Goal: Communication & Community: Ask a question

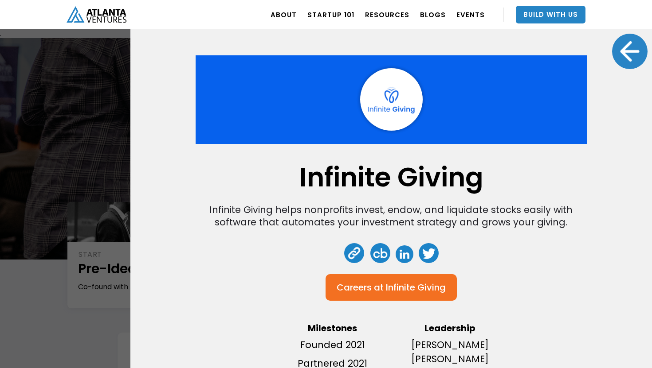
scroll to position [1153, 0]
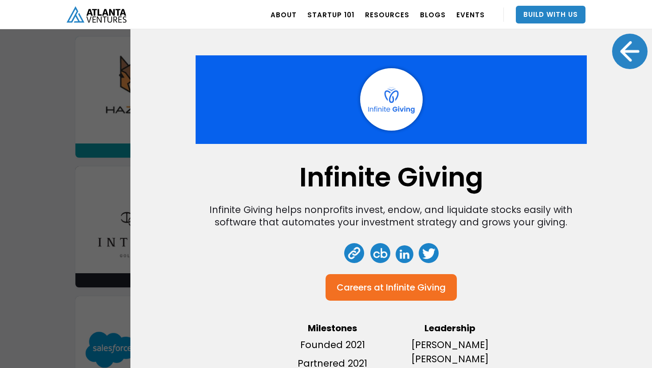
click at [629, 56] on div at bounding box center [629, 51] width 35 height 35
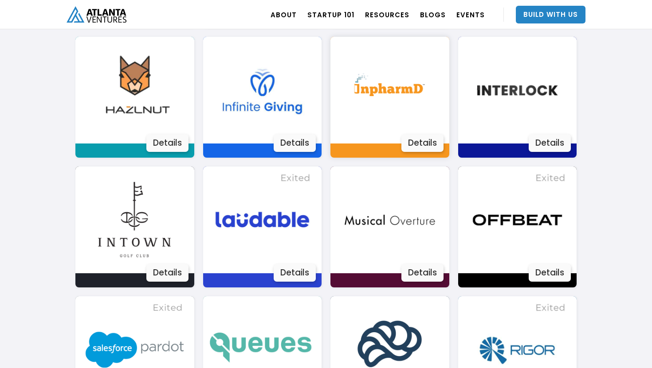
click at [417, 111] on img at bounding box center [389, 90] width 107 height 107
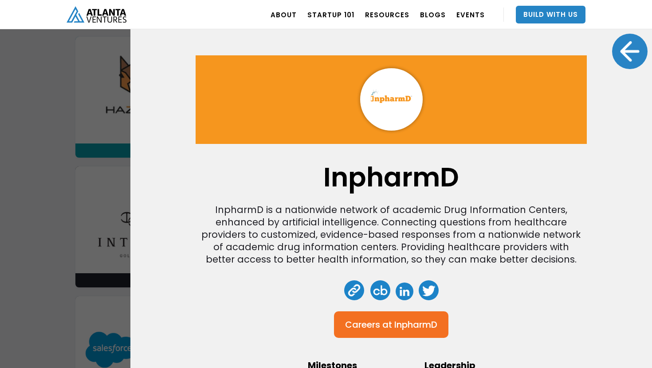
click at [627, 59] on div at bounding box center [629, 51] width 35 height 35
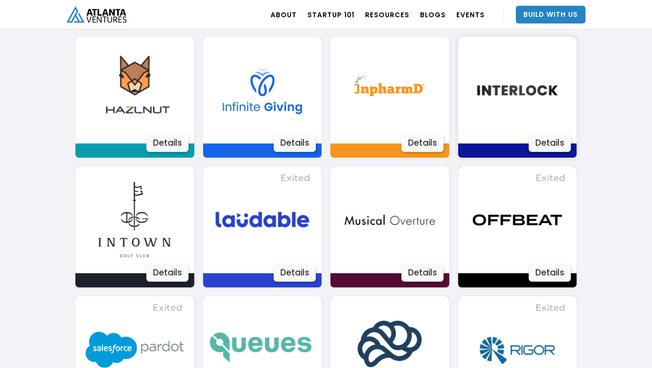
click at [511, 103] on img at bounding box center [517, 90] width 107 height 107
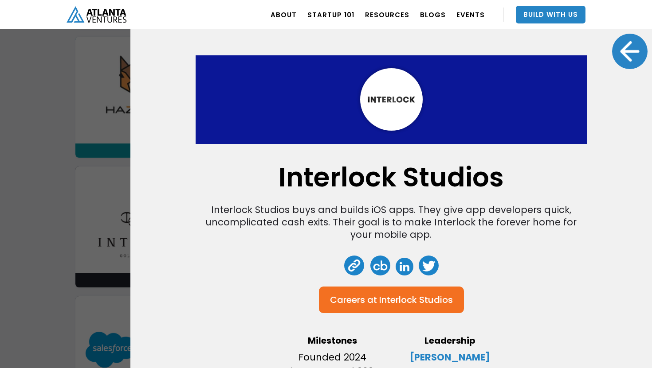
click at [613, 57] on div at bounding box center [629, 51] width 35 height 35
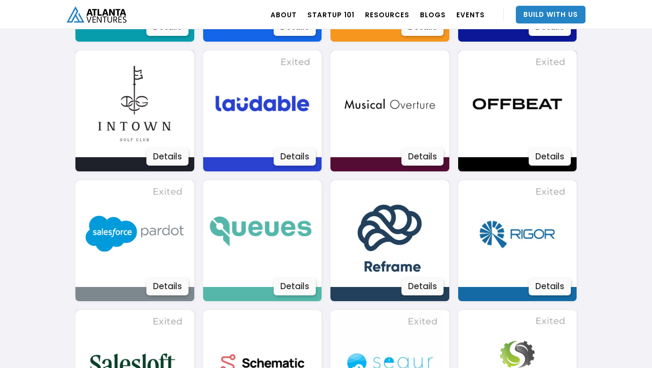
scroll to position [1272, 0]
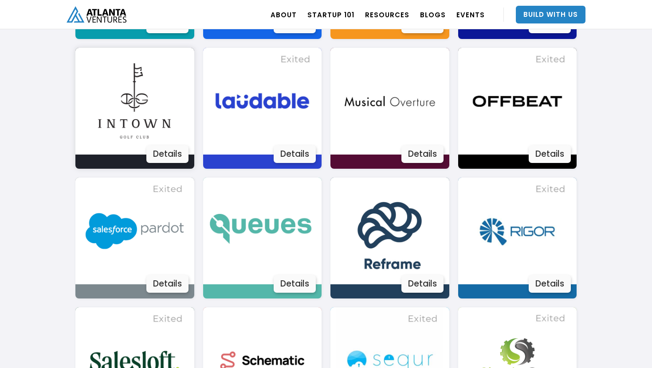
click at [149, 98] on img at bounding box center [134, 101] width 107 height 107
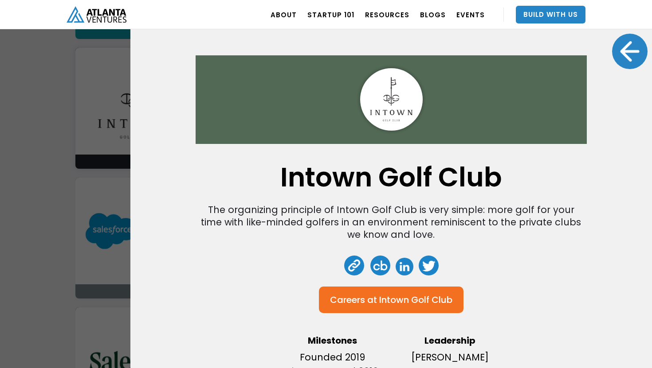
click at [619, 58] on div at bounding box center [629, 51] width 35 height 35
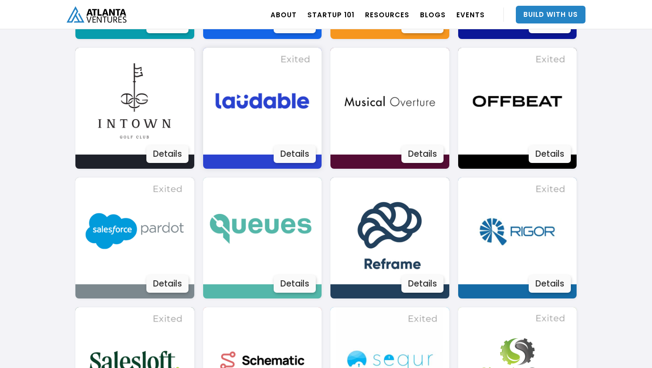
click at [288, 121] on img at bounding box center [262, 101] width 107 height 107
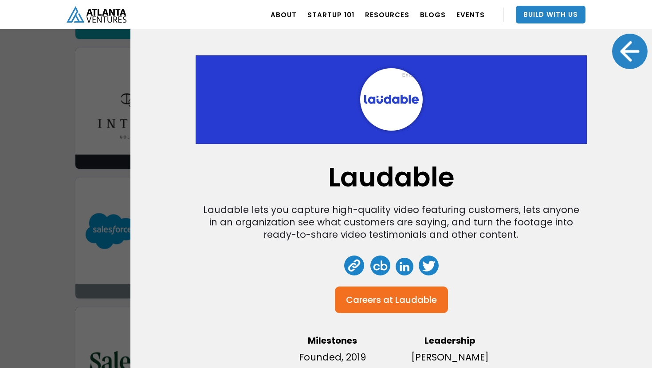
click at [622, 55] on div at bounding box center [629, 51] width 35 height 35
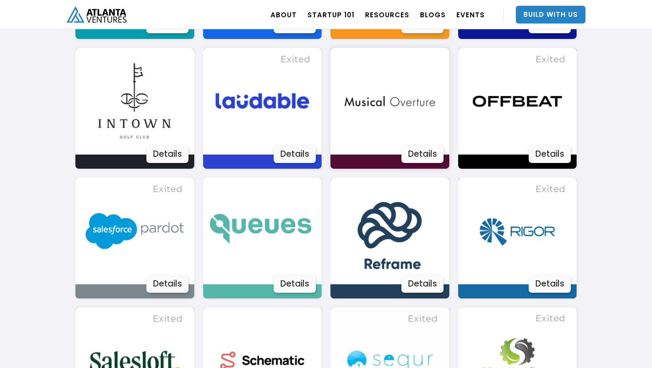
click at [382, 109] on img at bounding box center [389, 101] width 107 height 107
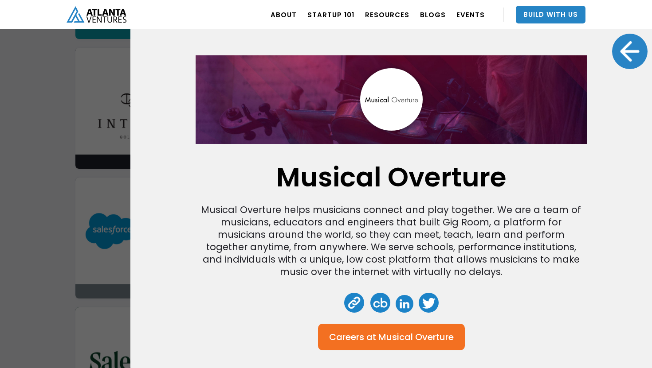
click at [635, 59] on div at bounding box center [629, 51] width 35 height 35
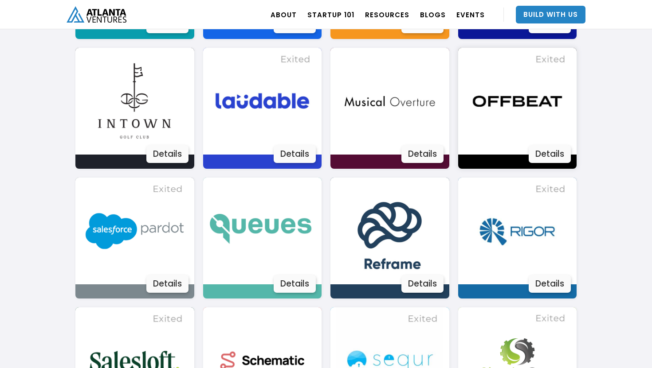
click at [492, 100] on img at bounding box center [517, 101] width 107 height 107
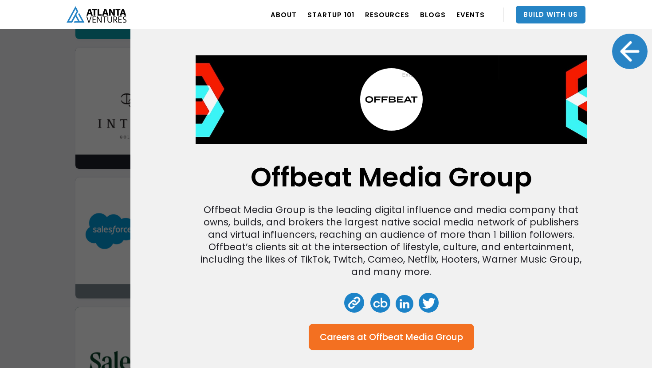
click at [628, 46] on div at bounding box center [629, 51] width 35 height 35
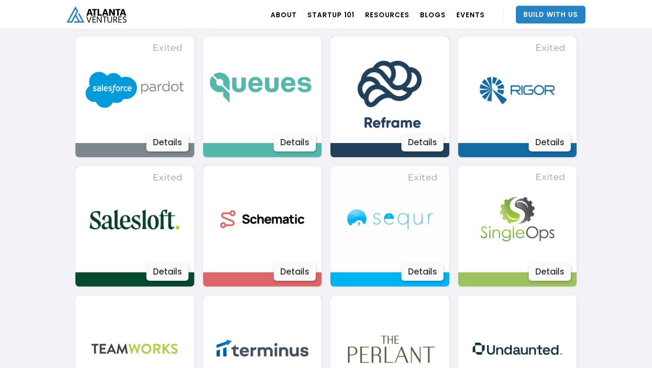
scroll to position [1414, 0]
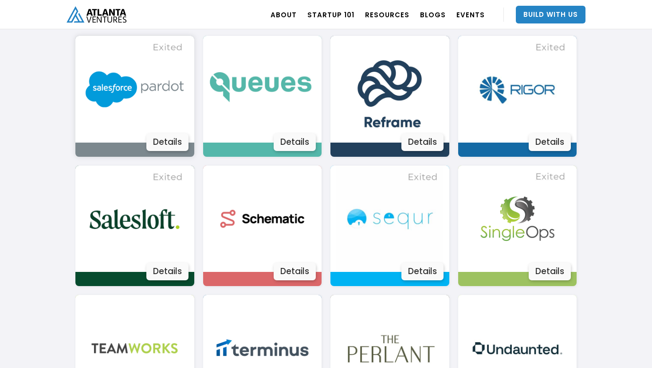
click at [154, 93] on img at bounding box center [134, 89] width 107 height 107
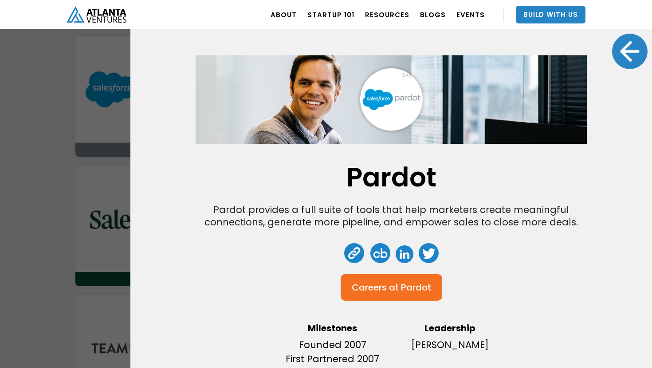
click at [352, 249] on link at bounding box center [354, 253] width 20 height 20
click at [628, 59] on div at bounding box center [629, 51] width 35 height 35
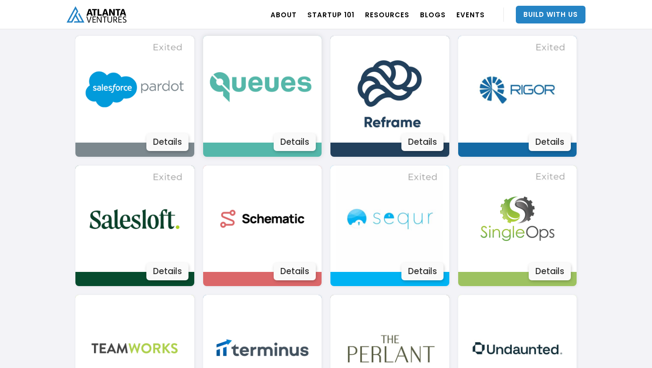
click at [276, 101] on img at bounding box center [262, 89] width 107 height 107
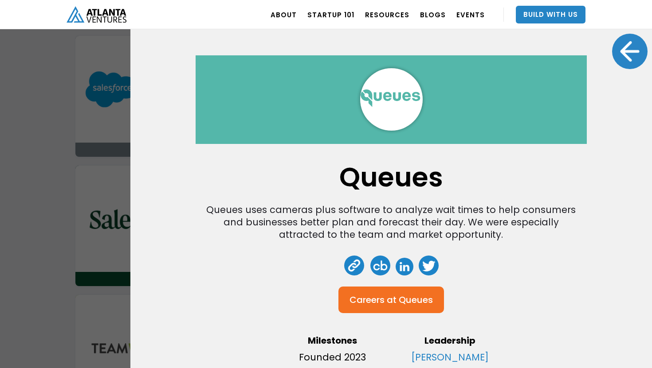
click at [621, 55] on div at bounding box center [629, 51] width 35 height 35
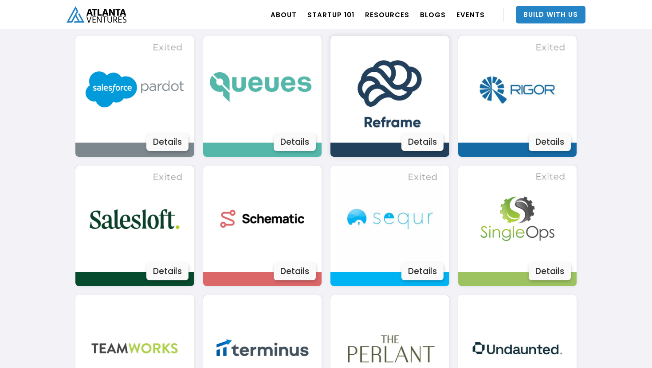
click at [410, 109] on img at bounding box center [389, 89] width 107 height 107
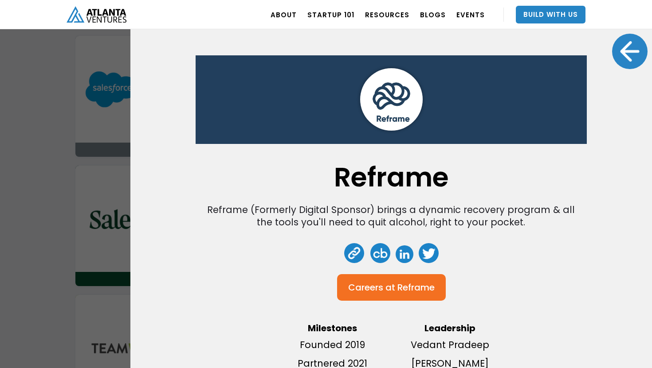
click at [626, 65] on div at bounding box center [629, 51] width 35 height 35
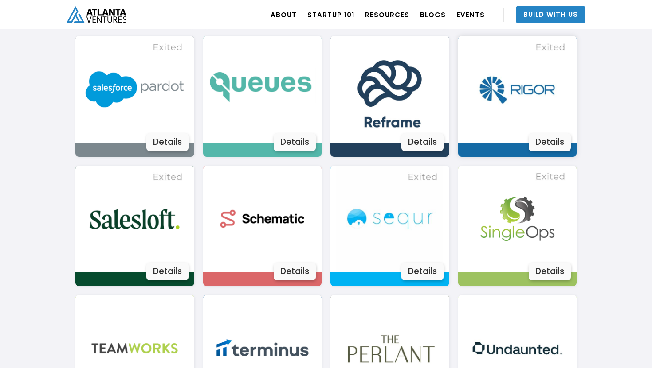
click at [494, 95] on img at bounding box center [517, 89] width 107 height 107
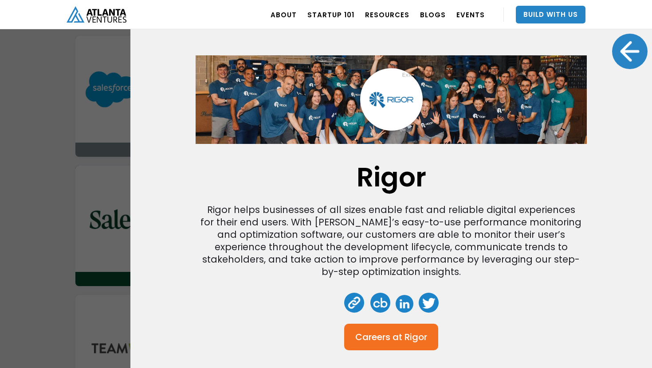
click at [635, 39] on div at bounding box center [629, 51] width 35 height 35
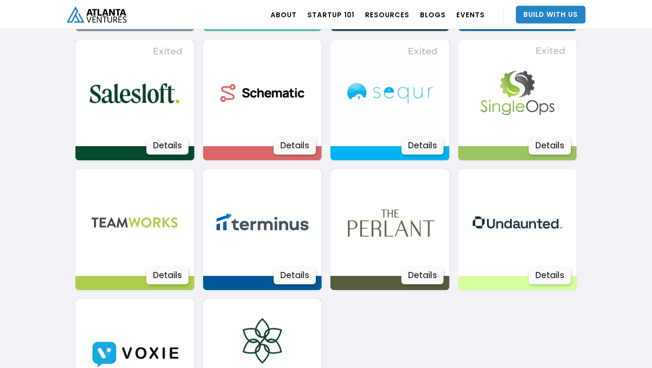
scroll to position [1541, 0]
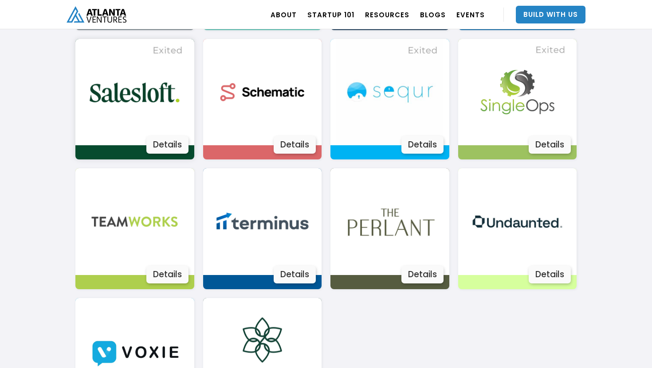
click at [157, 96] on img at bounding box center [134, 92] width 107 height 107
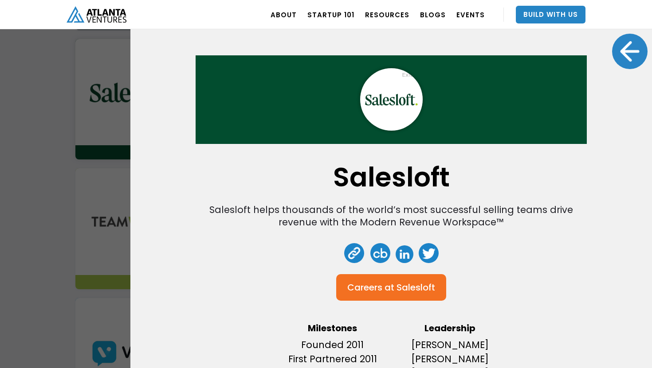
click at [635, 50] on div at bounding box center [629, 51] width 35 height 35
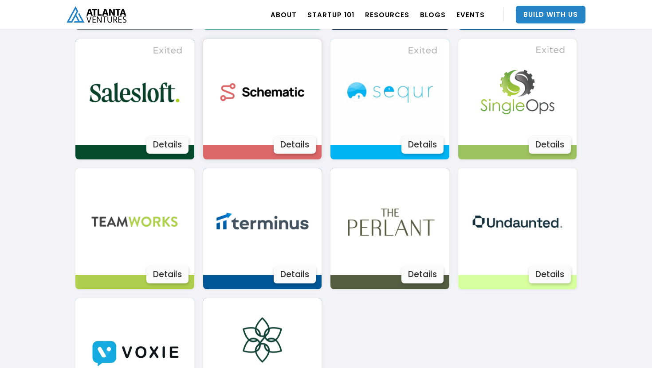
click at [310, 103] on img at bounding box center [262, 92] width 107 height 107
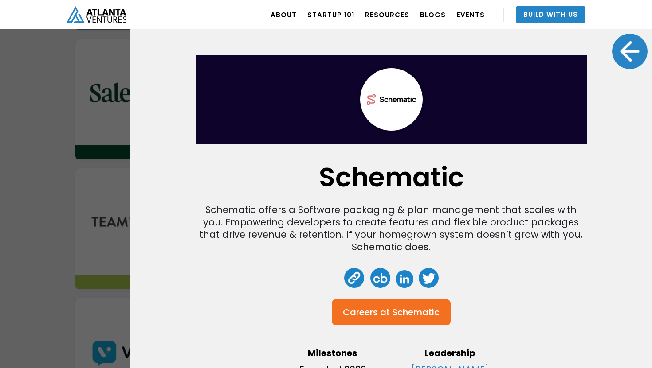
click at [624, 40] on div at bounding box center [629, 51] width 35 height 35
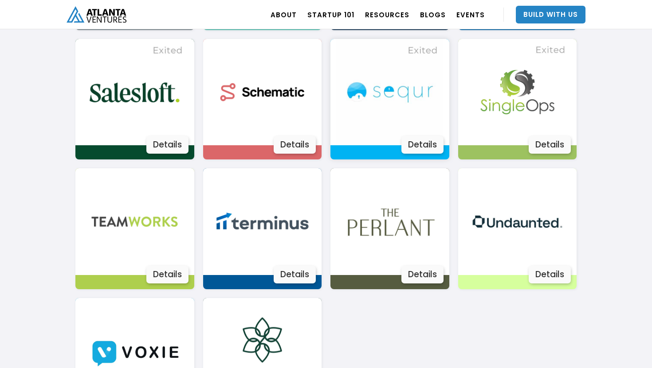
click at [391, 104] on img at bounding box center [389, 92] width 107 height 107
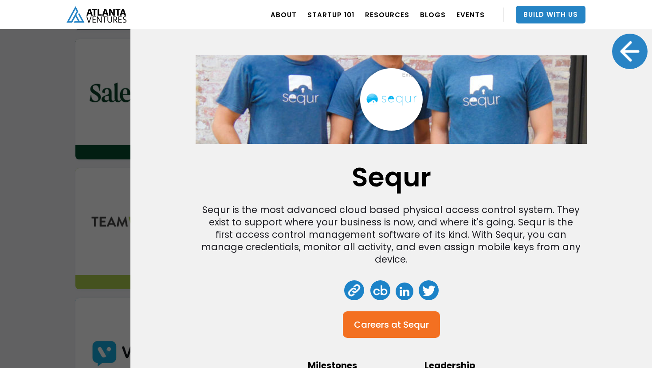
click at [623, 53] on div at bounding box center [629, 51] width 35 height 35
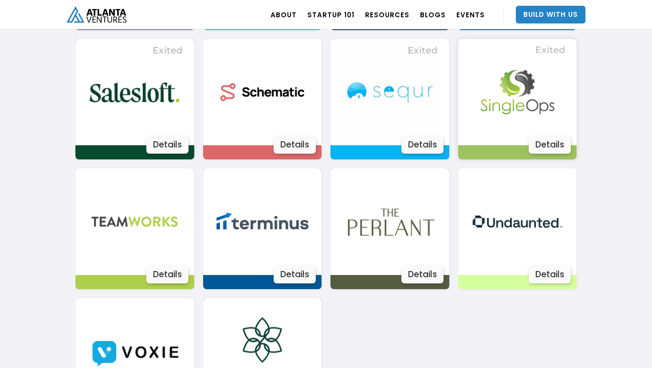
click at [532, 78] on img at bounding box center [517, 92] width 107 height 107
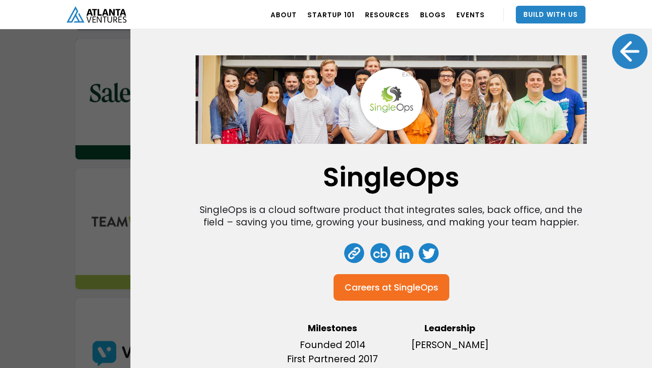
click at [637, 48] on div at bounding box center [629, 51] width 35 height 35
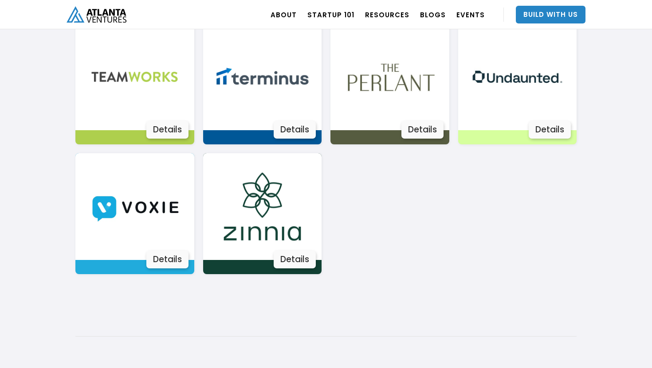
scroll to position [1686, 0]
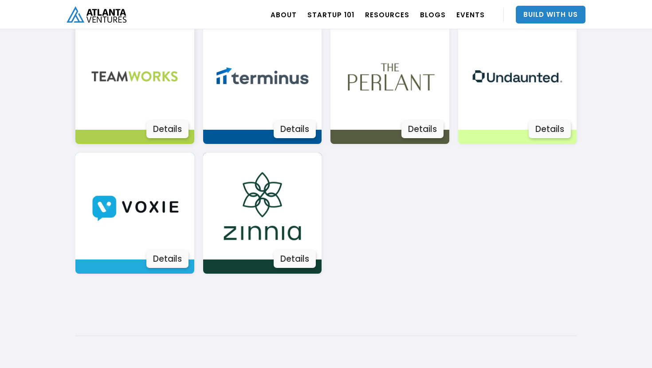
click at [135, 65] on img at bounding box center [134, 76] width 107 height 107
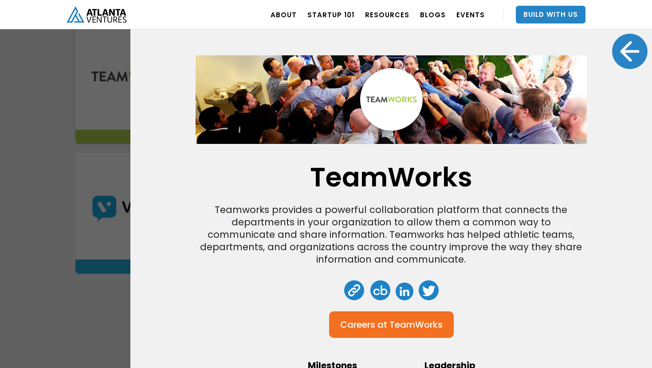
click at [632, 59] on div at bounding box center [629, 51] width 35 height 35
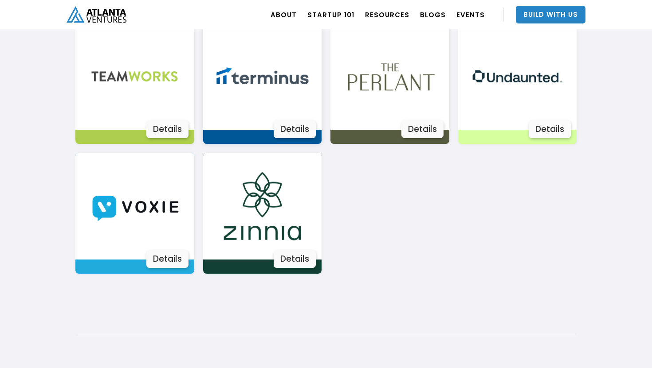
click at [273, 89] on img at bounding box center [262, 76] width 107 height 107
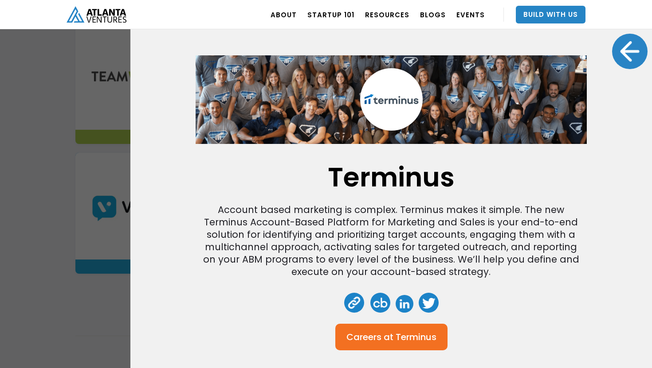
click at [635, 63] on div at bounding box center [629, 51] width 35 height 35
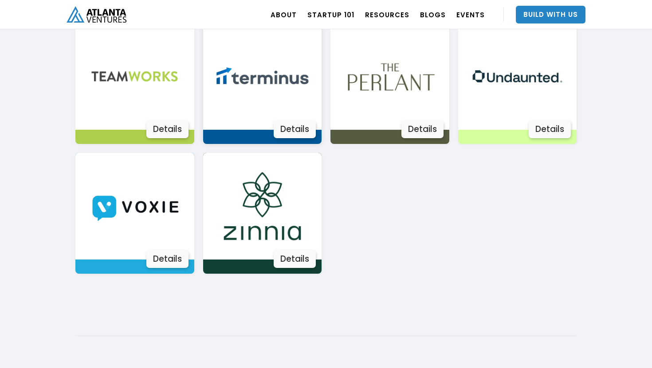
click at [264, 81] on img at bounding box center [262, 76] width 107 height 107
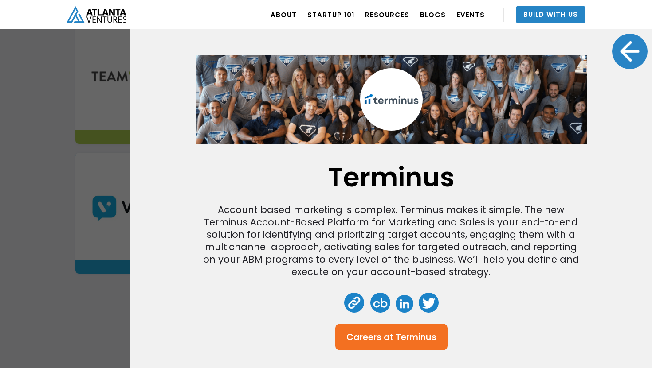
click at [633, 43] on div at bounding box center [629, 51] width 35 height 35
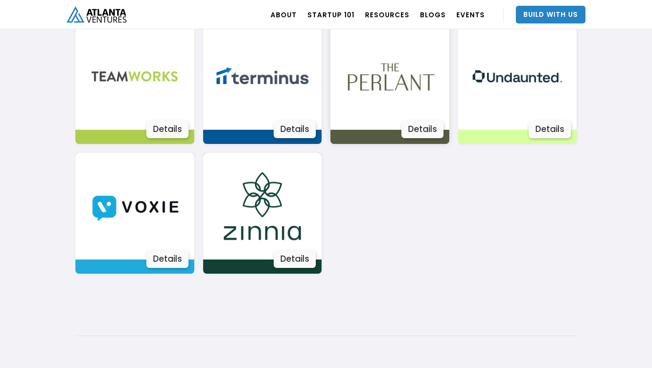
click at [413, 82] on img at bounding box center [389, 76] width 107 height 107
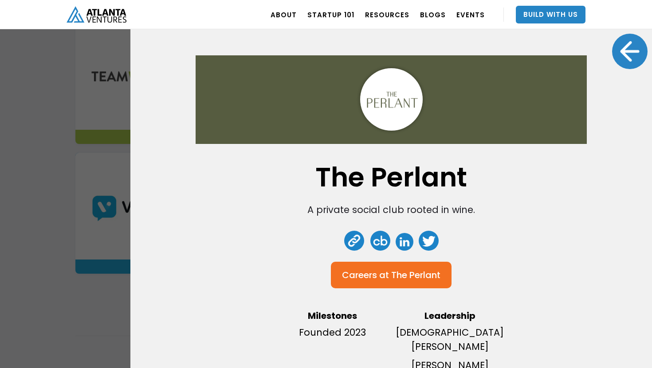
click at [624, 47] on div at bounding box center [629, 51] width 35 height 35
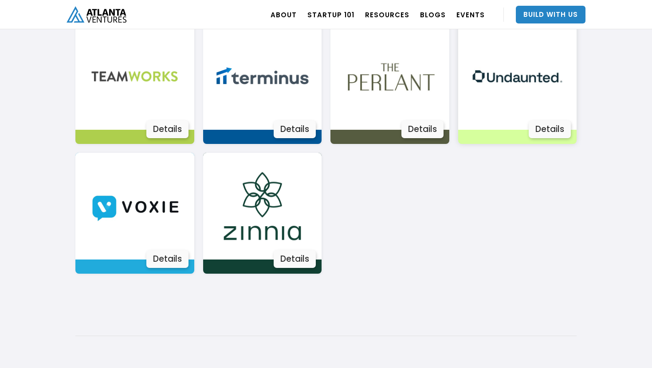
click at [546, 97] on img at bounding box center [517, 76] width 107 height 107
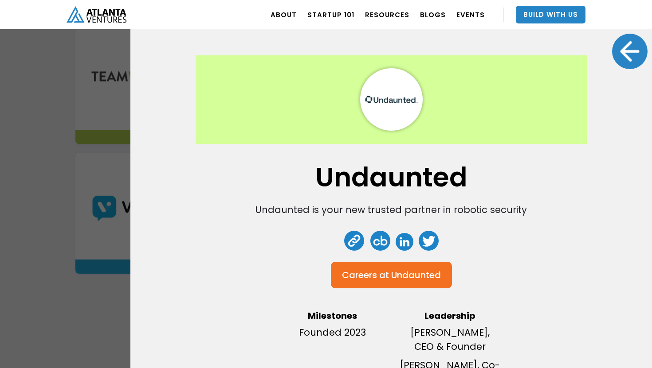
click at [628, 51] on div at bounding box center [629, 51] width 35 height 35
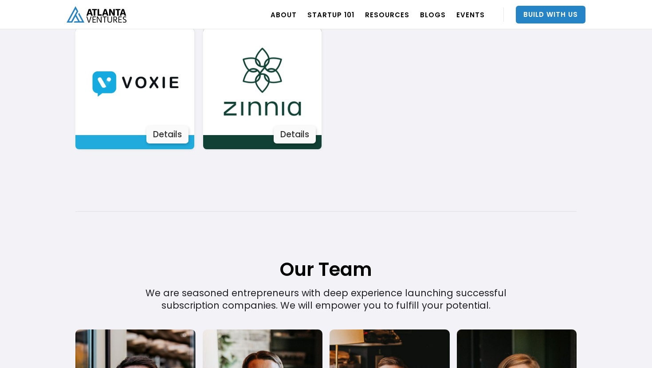
scroll to position [1812, 0]
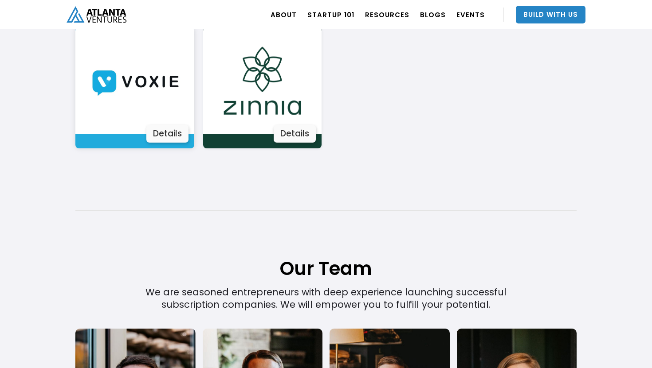
click at [164, 105] on img at bounding box center [134, 80] width 107 height 107
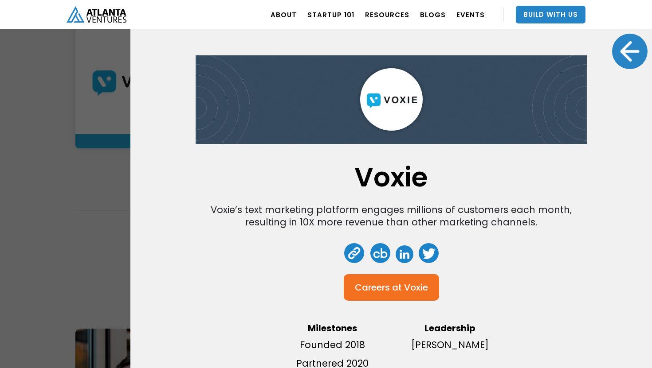
click at [626, 51] on div at bounding box center [629, 51] width 35 height 35
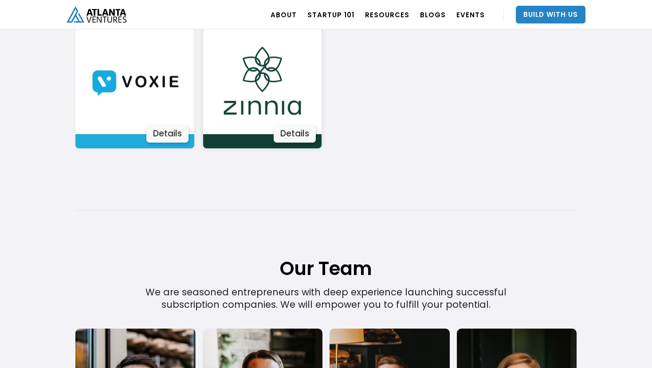
click at [293, 91] on img at bounding box center [262, 80] width 107 height 107
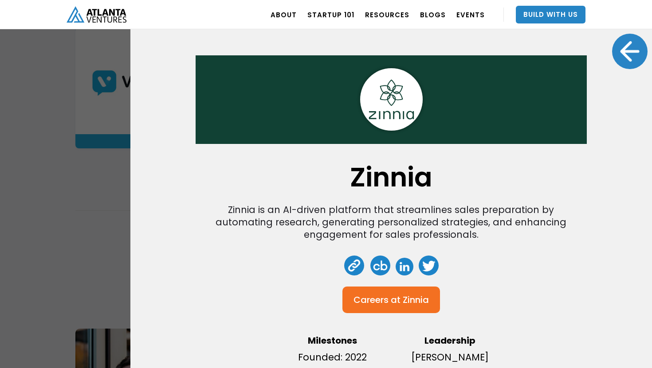
click at [354, 274] on link at bounding box center [354, 266] width 20 height 20
click at [630, 62] on div at bounding box center [629, 51] width 35 height 35
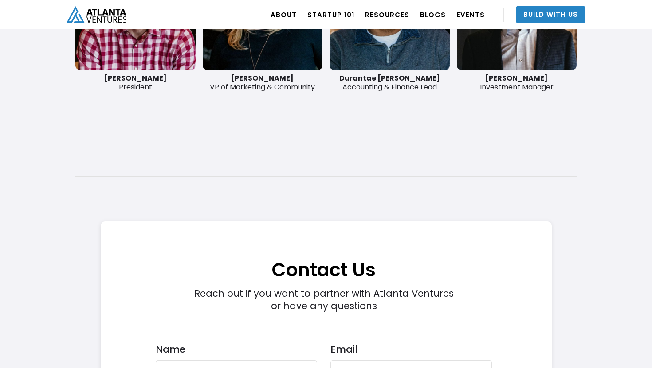
scroll to position [3346, 0]
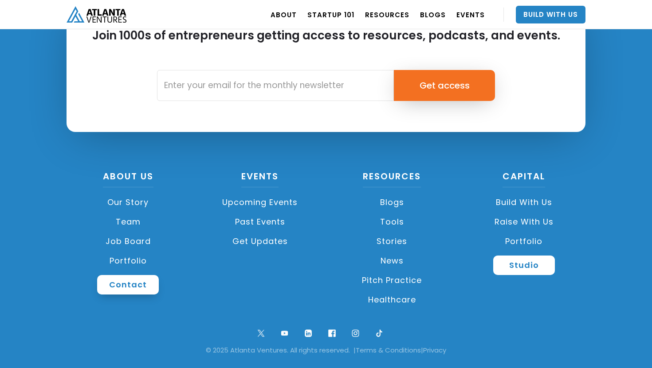
click at [142, 280] on link "Contact" at bounding box center [128, 285] width 62 height 20
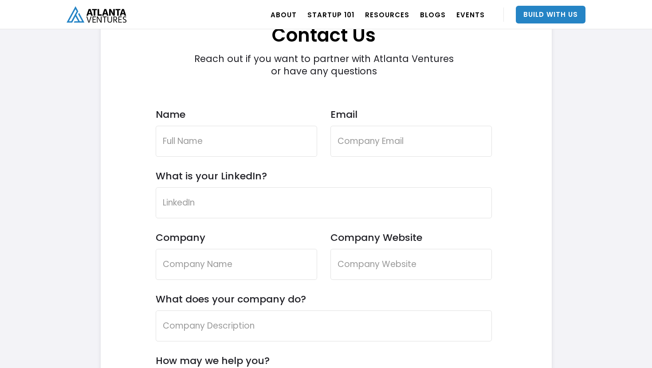
scroll to position [2603, 0]
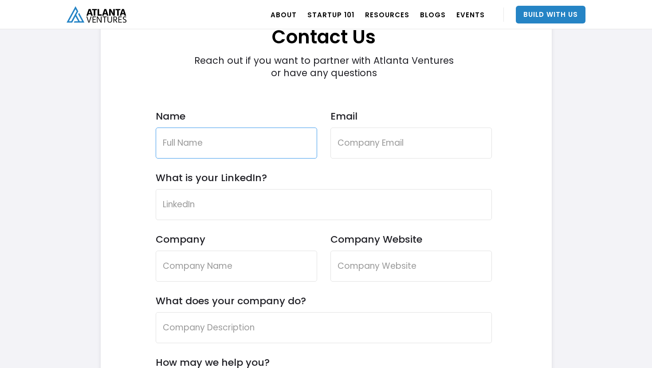
click at [203, 147] on input "Name" at bounding box center [236, 143] width 161 height 31
type input "Robert Levy"
click at [365, 151] on input "Email" at bounding box center [410, 143] width 161 height 31
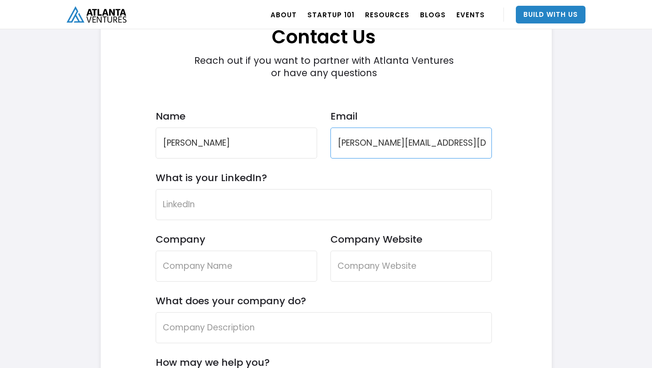
type input "robert@9-invest.com"
click at [284, 206] on input "What is your LinkedIn?" at bounding box center [324, 204] width 336 height 31
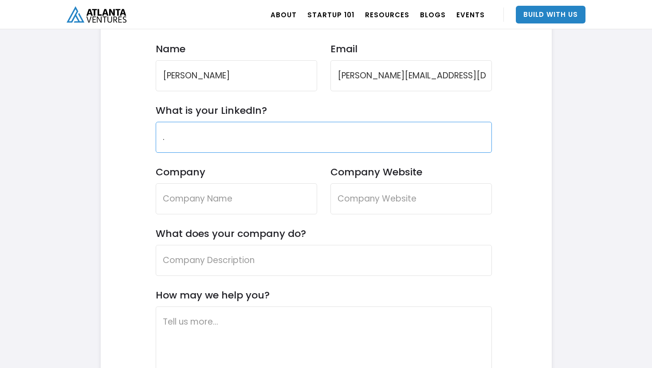
type input "."
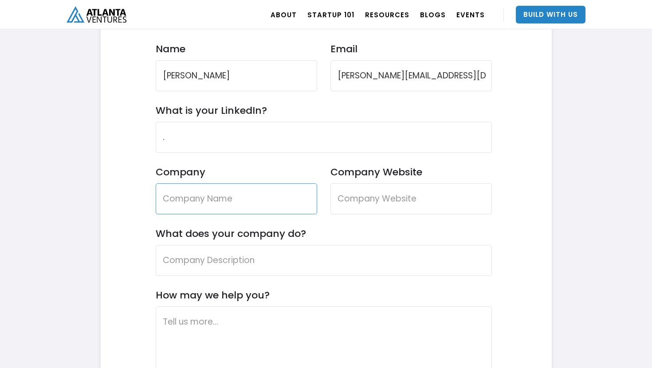
click at [254, 201] on input "Company" at bounding box center [236, 199] width 161 height 31
type input "9 Invest"
click at [356, 211] on input "Company Website" at bounding box center [410, 199] width 161 height 31
drag, startPoint x: 435, startPoint y: 78, endPoint x: 373, endPoint y: 77, distance: 62.1
click at [373, 77] on input "robert@9-invest.com" at bounding box center [410, 75] width 161 height 31
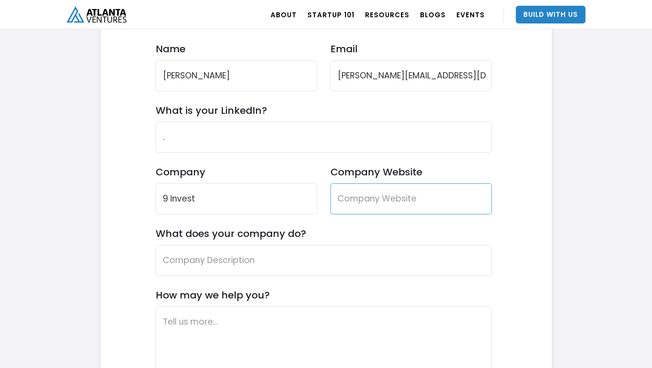
click at [377, 205] on input "Company Website" at bounding box center [410, 199] width 161 height 31
paste input "9-invest.com"
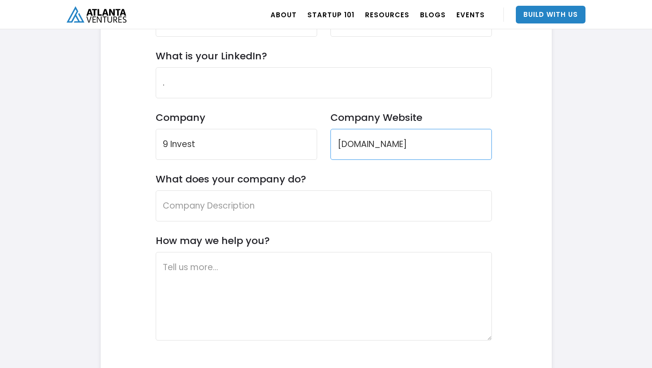
scroll to position [2726, 0]
type input "9-invest.com"
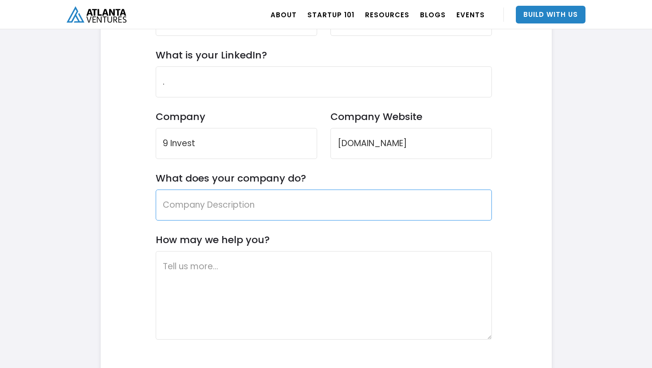
click at [354, 207] on input "What does your company do?" at bounding box center [324, 205] width 336 height 31
type input "Finance"
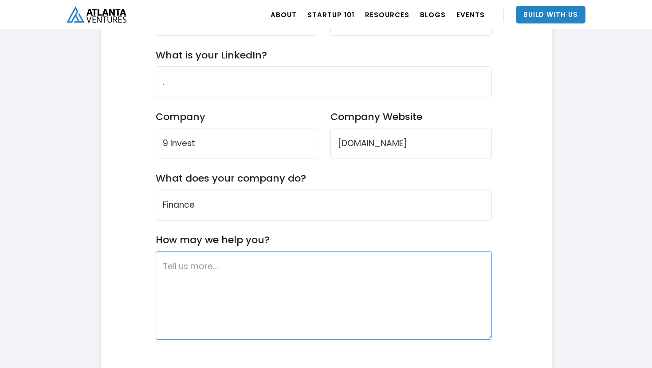
click at [325, 300] on textarea "How may we help you?" at bounding box center [324, 295] width 336 height 89
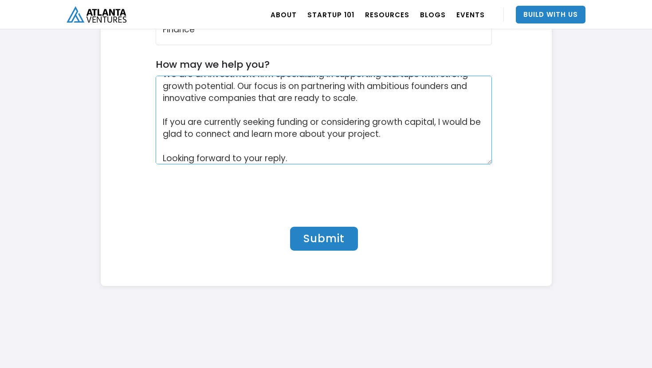
scroll to position [2904, 0]
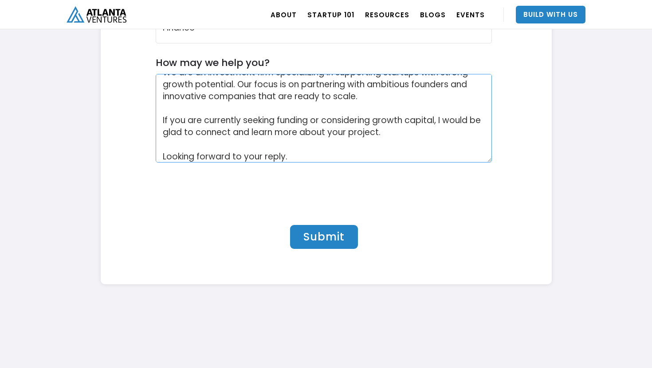
type textarea "Hello, My name is Robert Levy, and I represent 9 Invest. We are an investment f…"
click at [311, 232] on input "Submit" at bounding box center [324, 237] width 68 height 24
type input "Please wait..."
